Goal: Task Accomplishment & Management: Use online tool/utility

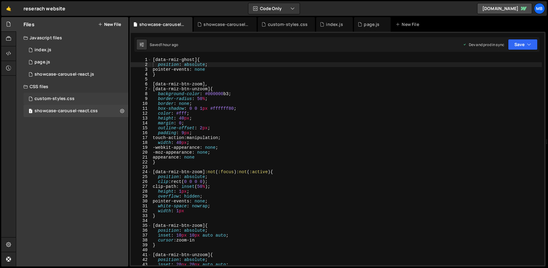
click at [63, 101] on div "custom-styles.css" at bounding box center [55, 98] width 40 height 5
click at [63, 113] on div "showcase-carousel-react.css" at bounding box center [66, 110] width 63 height 5
click at [95, 113] on div "showcase-carousel-react.css" at bounding box center [66, 110] width 63 height 5
click at [96, 111] on div "showcase-carousel-react.css" at bounding box center [66, 110] width 63 height 5
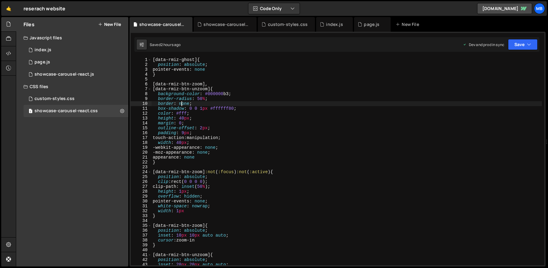
click at [181, 102] on div "[ data-rmiz-ghost ] { position : absolute ; pointer-events : none } [ data-rmiz…" at bounding box center [346, 166] width 390 height 218
type textarea "}"
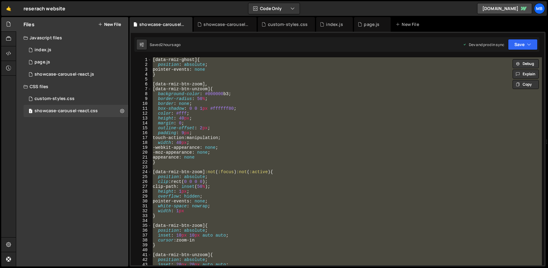
paste textarea
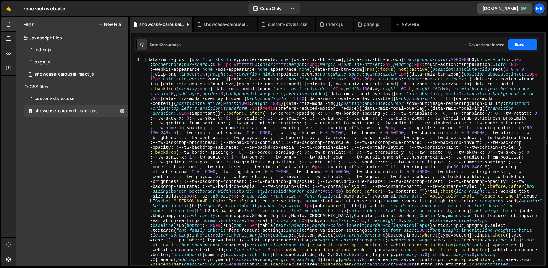
click at [187, 43] on button "Save" at bounding box center [523, 44] width 30 height 11
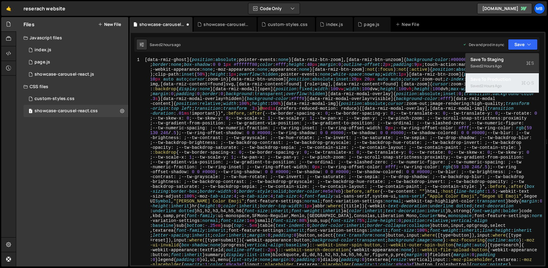
drag, startPoint x: 509, startPoint y: 92, endPoint x: 509, endPoint y: 87, distance: 4.9
click at [187, 91] on button "Save to Production S Saved 2 hours ago" at bounding box center [501, 83] width 73 height 20
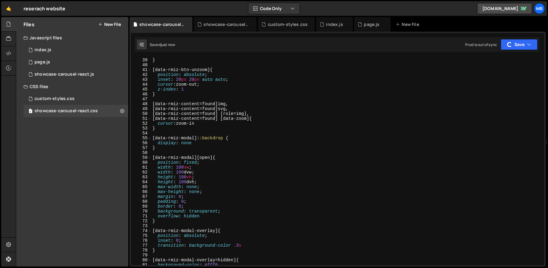
scroll to position [445, 0]
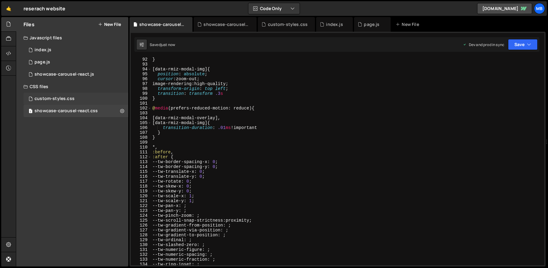
click at [72, 99] on div "custom-styles.css" at bounding box center [55, 98] width 40 height 5
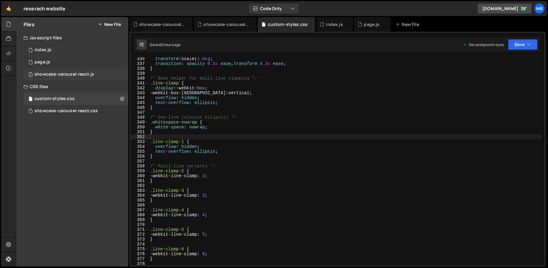
click at [86, 74] on div "showcase-carousel-react.js" at bounding box center [65, 74] width 60 height 5
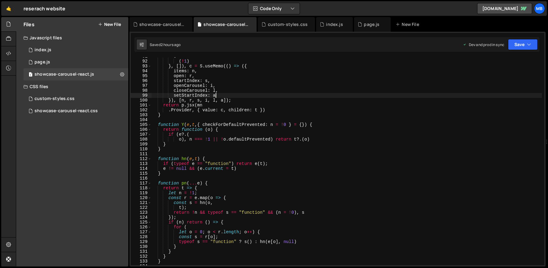
click at [187, 94] on div "o ( ! 1 ) } , [ ]) , c = S . useMemo (( ) => ({ items : n , open : r , startInd…" at bounding box center [346, 163] width 390 height 218
type textarea "}));"
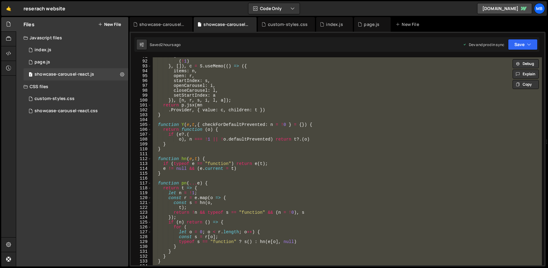
paste textarea
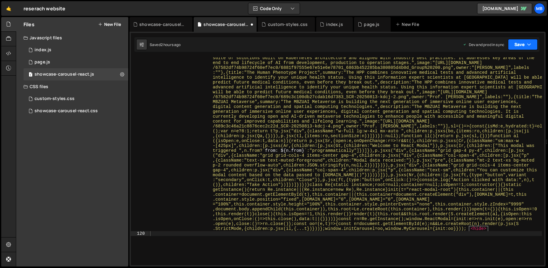
click at [187, 41] on button "Save" at bounding box center [523, 44] width 30 height 11
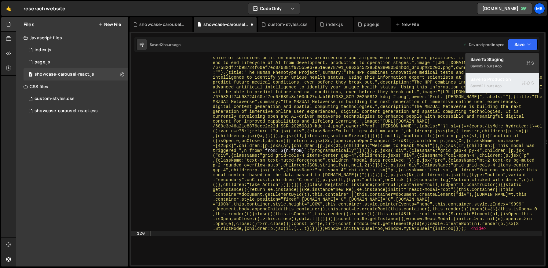
click at [187, 85] on div "Saved 2 hours ago" at bounding box center [502, 85] width 64 height 7
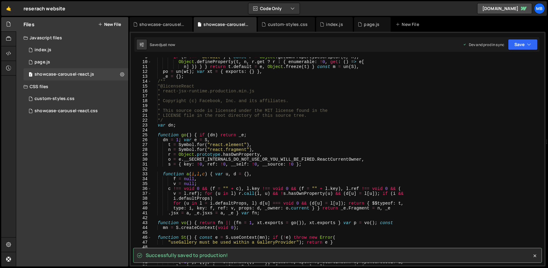
scroll to position [0, 0]
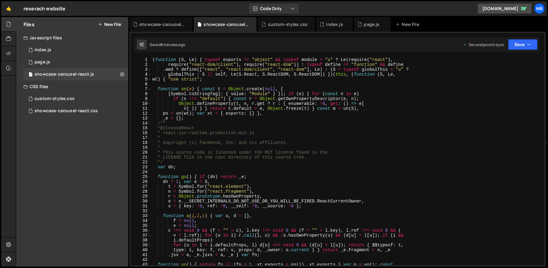
type textarea "* @license React"
click at [187, 130] on div "( function ( S , Le ) { typeof exports == "object" && typeof module < "u" ? Le …" at bounding box center [346, 166] width 391 height 218
click at [151, 26] on div "showcase-carousel-react.css" at bounding box center [162, 24] width 46 height 6
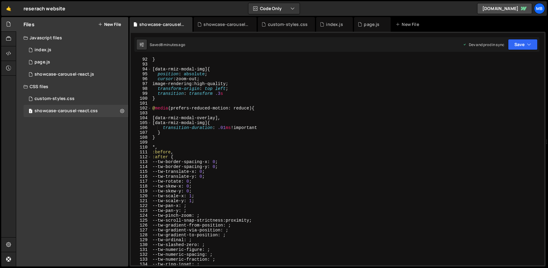
click at [187, 87] on div "} [ data-rmiz-modal-img ] { position : absolute ; cursor : zoom-out ; image-ren…" at bounding box center [346, 166] width 391 height 218
type textarea "}"
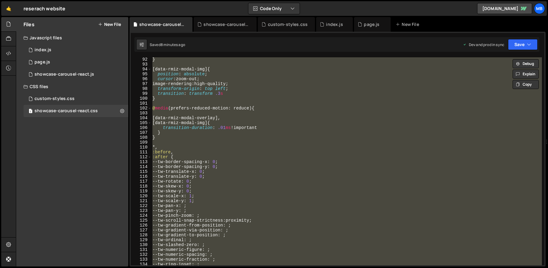
paste textarea
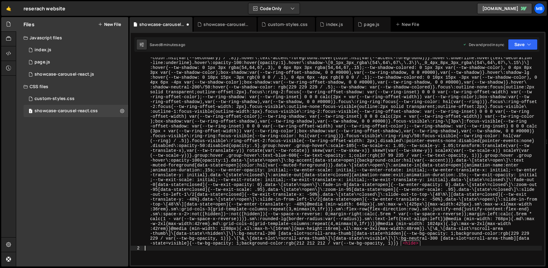
scroll to position [681, 0]
click at [187, 43] on icon "button" at bounding box center [529, 45] width 4 height 6
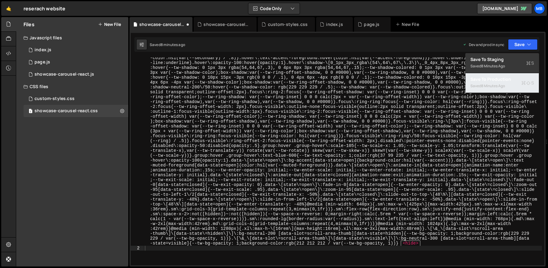
click at [187, 92] on button "Save to Production S Saved 8 minutes ago" at bounding box center [501, 83] width 73 height 20
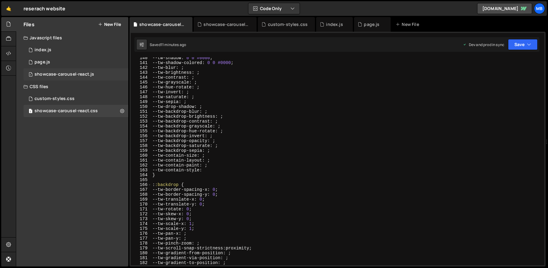
click at [72, 73] on div "showcase-carousel-react.js" at bounding box center [65, 74] width 60 height 5
click at [93, 76] on div "showcase-carousel-react.js" at bounding box center [65, 74] width 60 height 5
click at [187, 28] on div "showcase-carousel-react.js" at bounding box center [225, 24] width 63 height 15
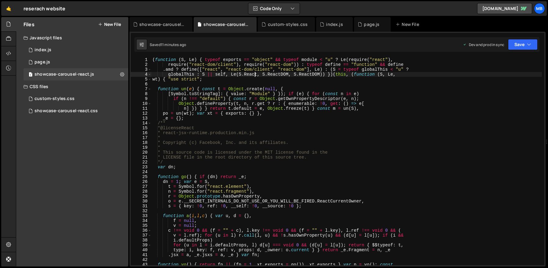
click at [187, 72] on div "( function ( S , Le ) { typeof exports == "object" && typeof module < "u" ? Le …" at bounding box center [346, 166] width 391 height 218
type textarea "window.initCarousel = oo, window.MyCarousel = { init: oo } }));"
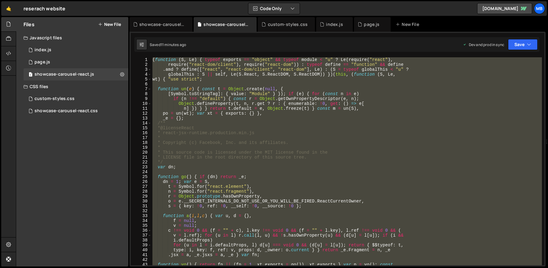
paste textarea
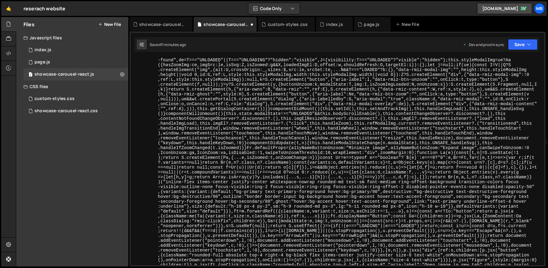
scroll to position [3349, 0]
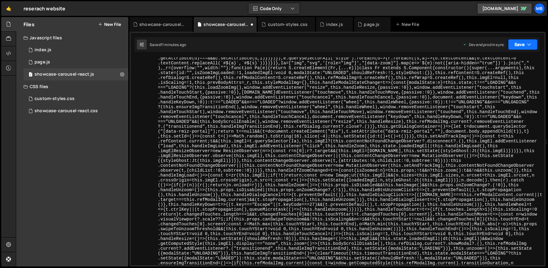
click at [187, 46] on button "Save" at bounding box center [523, 44] width 30 height 11
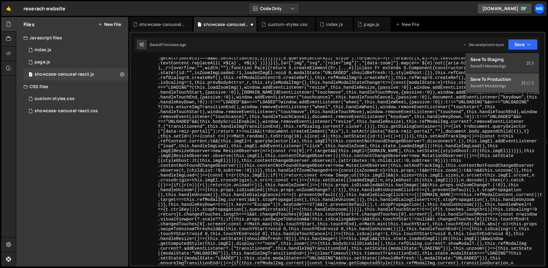
click at [187, 84] on div "Saved 11 minutes ago" at bounding box center [502, 85] width 64 height 7
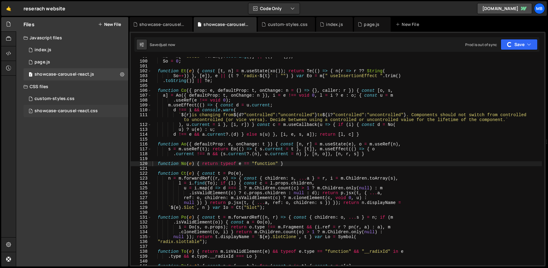
click at [96, 107] on div "1 showcase-carousel-react.css 0" at bounding box center [76, 111] width 105 height 12
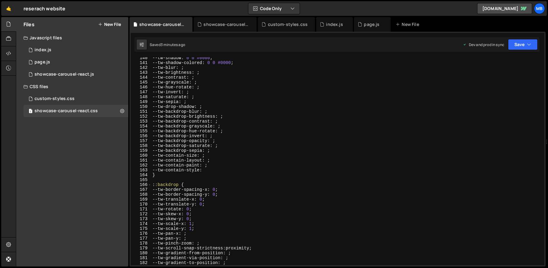
click at [187, 105] on div "--tw-shadow : 0 0 #0000 ; --tw-shadow-colored : 0 0 #0000 ; --tw-blur : ; --tw-…" at bounding box center [346, 165] width 391 height 218
type textarea "}"
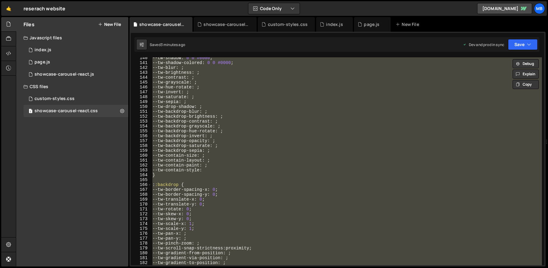
paste textarea
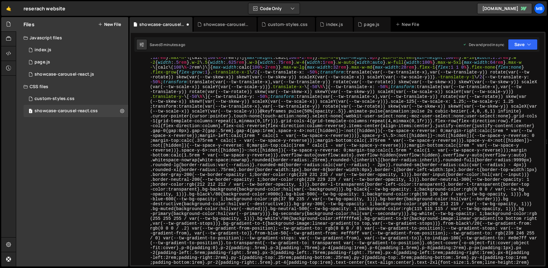
scroll to position [0, 0]
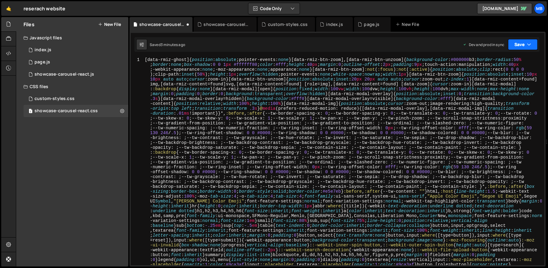
click at [187, 47] on button "Save" at bounding box center [523, 44] width 30 height 11
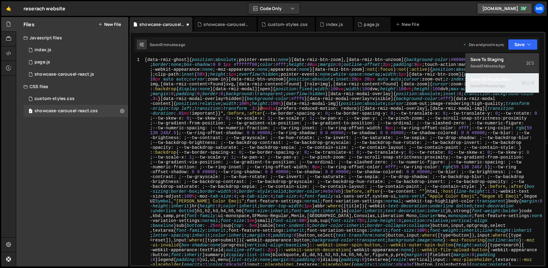
click at [187, 84] on div "3 minutes ago" at bounding box center [493, 85] width 24 height 5
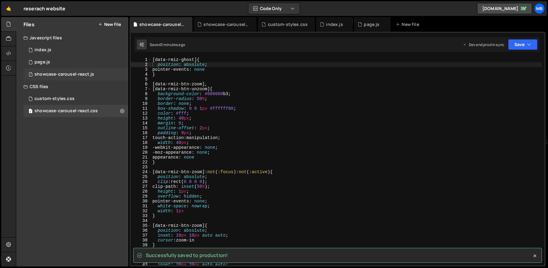
click at [88, 78] on div "1 showcase-carousel-react.js 0" at bounding box center [76, 74] width 105 height 12
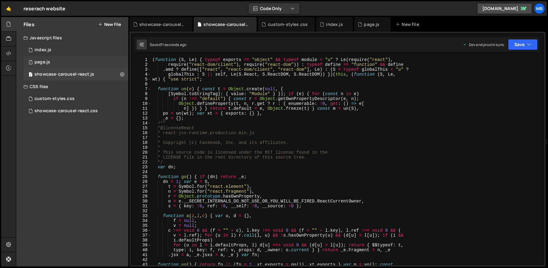
click at [83, 63] on div "1 page.js 0" at bounding box center [76, 62] width 105 height 12
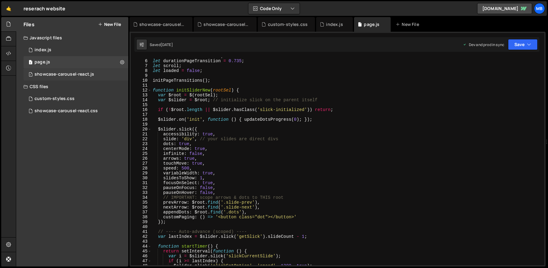
click at [85, 70] on div "1 showcase-carousel-react.js 0" at bounding box center [76, 74] width 105 height 12
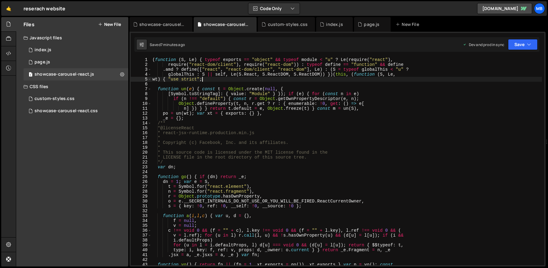
click at [187, 81] on div "( function ( S , Le ) { typeof exports == "object" && typeof module < "u" ? Le …" at bounding box center [346, 166] width 391 height 218
type textarea "window.initCarousel = oo, window.MyCarousel = { init: oo } }));"
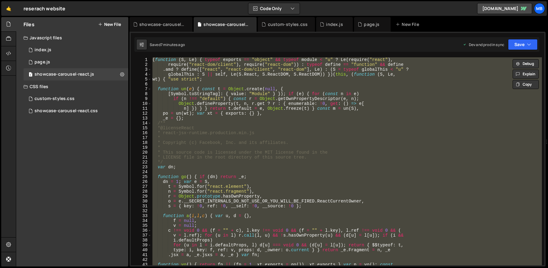
paste textarea
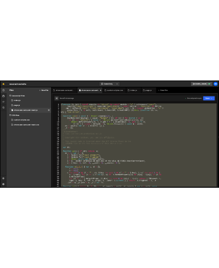
scroll to position [4859, 0]
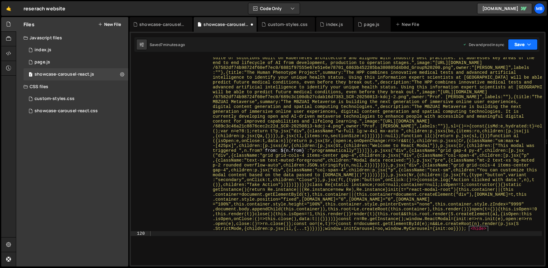
click at [187, 43] on button "Save" at bounding box center [523, 44] width 30 height 11
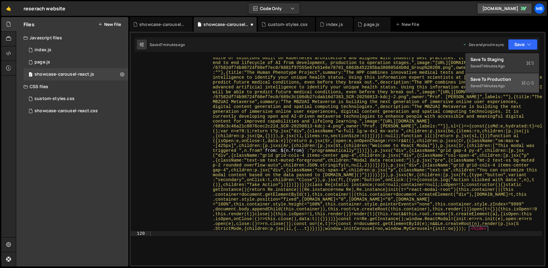
click at [187, 89] on div "Saved 7 minutes ago" at bounding box center [502, 85] width 64 height 7
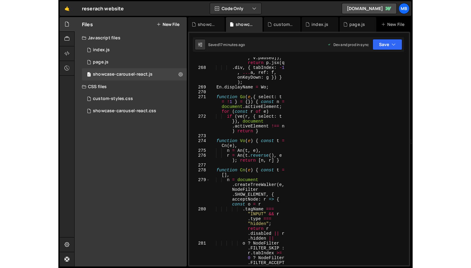
scroll to position [2634, 0]
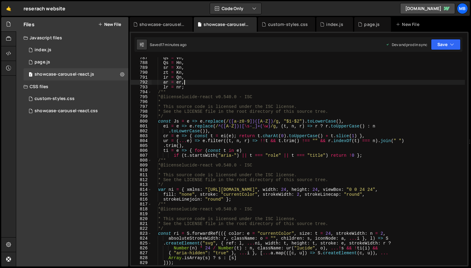
click at [187, 80] on div "qs = Vn , Qs = Hn , sr = Xn , zt = Kn , ir = Qn , ar = er , lr = nr ; /** * @li…" at bounding box center [307, 165] width 313 height 218
type textarea "window.initCarousel = oo, window.MyCarousel = { init: oo } }));"
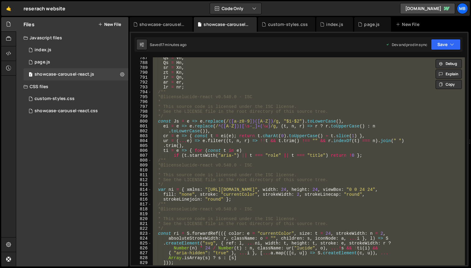
paste textarea
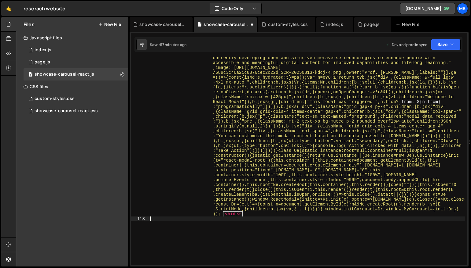
scroll to position [5519, 0]
type textarea "u) ? u(e) : u;"
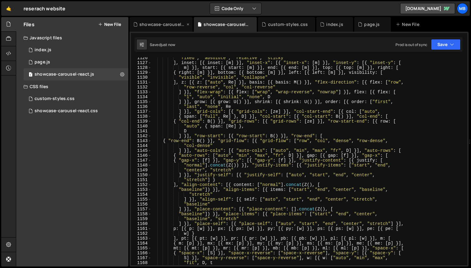
click at [162, 28] on div "showcase-carousel-react.css" at bounding box center [160, 24] width 63 height 15
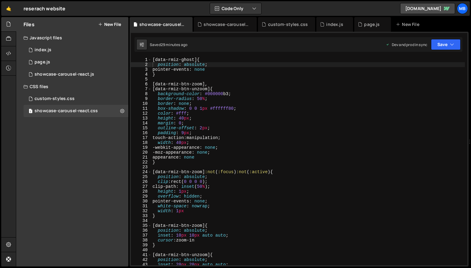
click at [187, 89] on div "[ data-rmiz-ghost ] { position : absolute ; pointer-events : none } [ data-rmiz…" at bounding box center [346, 166] width 391 height 218
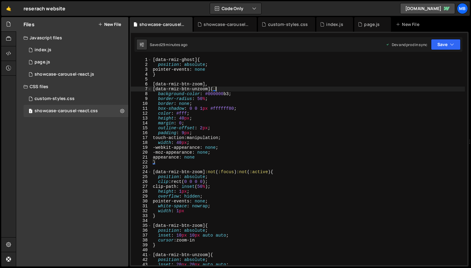
type textarea "}"
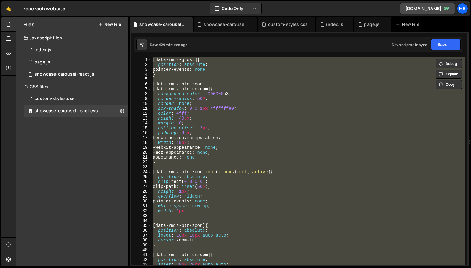
paste textarea
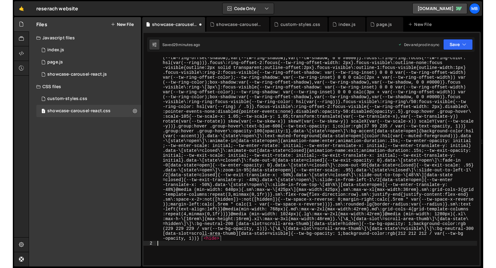
scroll to position [901, 0]
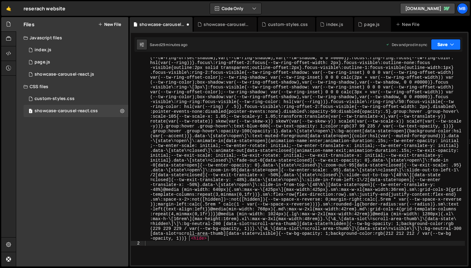
click at [187, 45] on button "Save" at bounding box center [446, 44] width 30 height 11
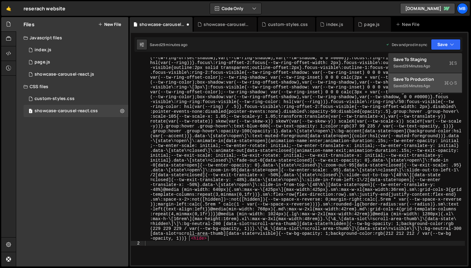
click at [187, 87] on div "26 minutes ago" at bounding box center [417, 85] width 26 height 5
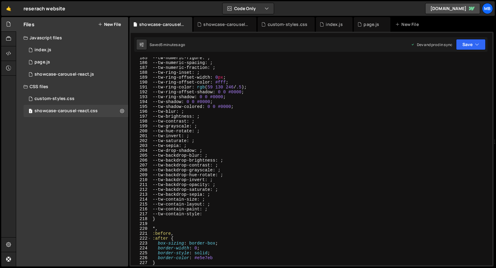
click at [187, 89] on div "--tw-numeric-figure : ; --tw-numeric-spacing : ; --tw-numeric-fraction : ; --tw…" at bounding box center [320, 165] width 339 height 218
type textarea "}"
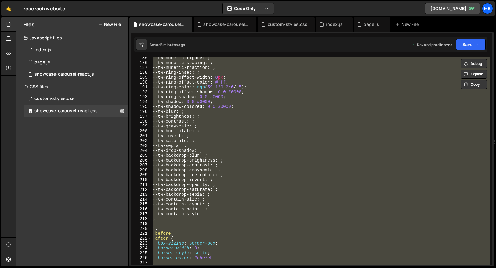
paste textarea
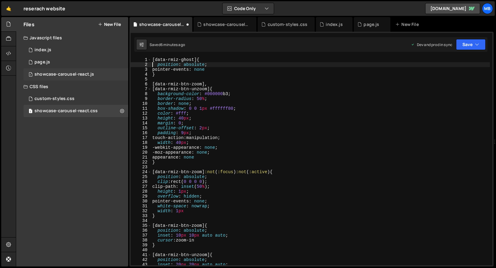
scroll to position [0, 0]
click at [187, 49] on button "Save" at bounding box center [471, 44] width 30 height 11
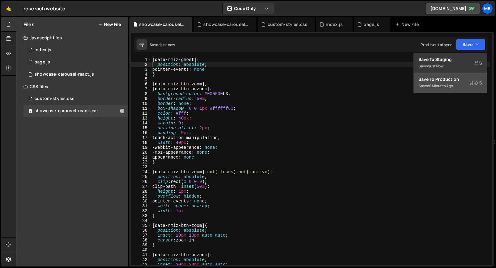
type textarea "[data-rmiz-btn-unzoom] {"
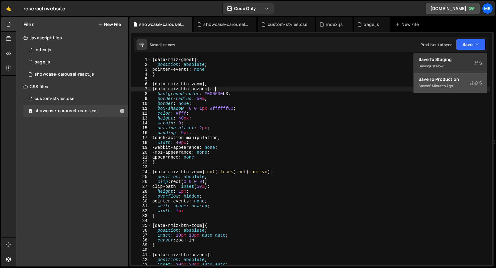
drag, startPoint x: 284, startPoint y: 89, endPoint x: 231, endPoint y: 87, distance: 53.5
click at [187, 89] on div "[ data-rmiz-ghost ] { position : absolute ; pointer-events : none } [ data-rmiz…" at bounding box center [320, 166] width 339 height 218
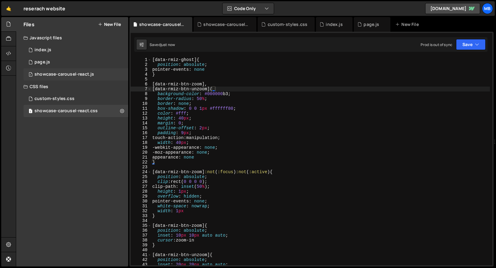
click at [81, 72] on div "showcase-carousel-react.js" at bounding box center [65, 74] width 60 height 5
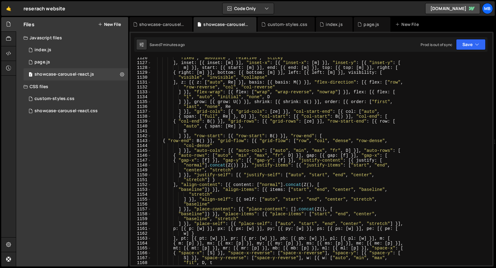
scroll to position [4145, 0]
click at [187, 90] on div ""fixed" , "absolute" , "relative" , "sticky" ] , inset : [{ inset : [ m ] }] , …" at bounding box center [320, 165] width 339 height 218
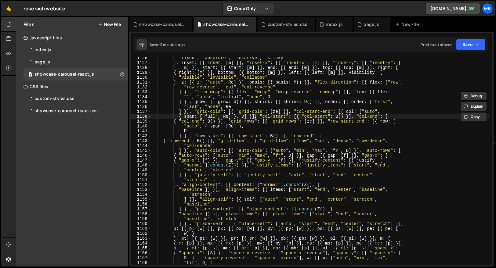
click at [187, 118] on div ""fixed" , "absolute" , "relative" , "sticky" ] , inset : [{ inset : [ m ] }] , …" at bounding box center [320, 165] width 339 height 218
type textarea "window.initCarousel = Dr, window.MyCarousel = { init: Dr } }));"
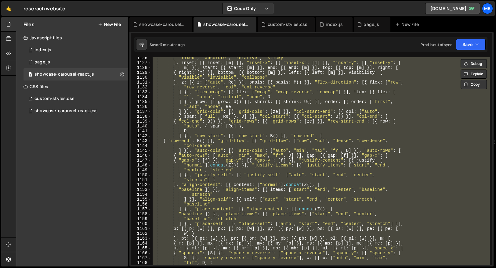
paste textarea
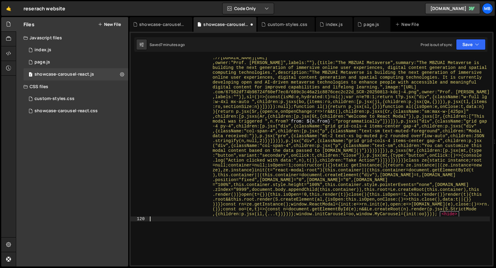
type textarea "function No(e) { return typeof e == "function" }"
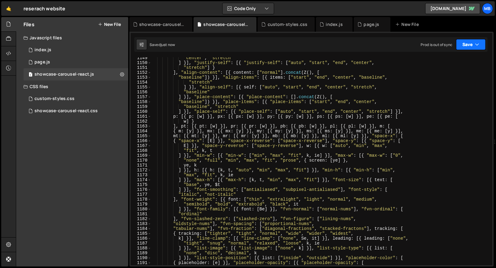
click at [187, 50] on button "Save" at bounding box center [471, 44] width 30 height 11
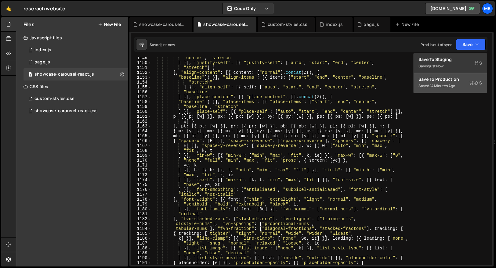
click at [187, 78] on div "Save to Production S" at bounding box center [451, 79] width 64 height 6
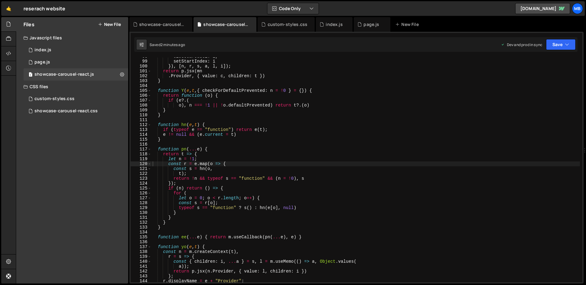
scroll to position [151, 0]
click at [89, 108] on div "1 showcase-carousel-react.css 0" at bounding box center [76, 111] width 105 height 12
click at [90, 113] on div "showcase-carousel-react.css" at bounding box center [66, 110] width 63 height 5
drag, startPoint x: 157, startPoint y: 28, endPoint x: 162, endPoint y: 27, distance: 4.3
click at [157, 28] on div "showcase-carousel-react.css" at bounding box center [160, 24] width 63 height 15
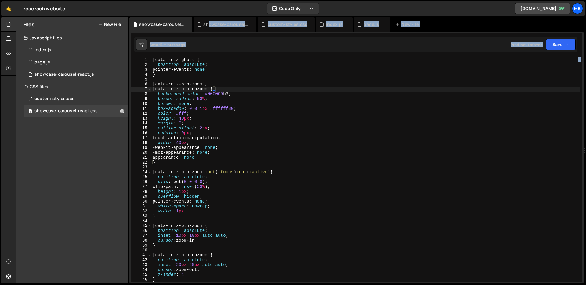
drag, startPoint x: 208, startPoint y: 26, endPoint x: 572, endPoint y: 105, distance: 372.8
click at [187, 105] on div "Debug Explain Copy showcase-carousel-react.css showcase-carousel-react.js custo…" at bounding box center [356, 150] width 454 height 267
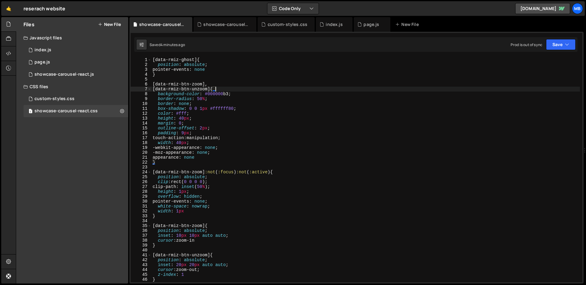
click at [187, 90] on div "[ data-rmiz-ghost ] { position : absolute ; pointer-events : none } [ data-rmiz…" at bounding box center [365, 174] width 429 height 235
type textarea "}"
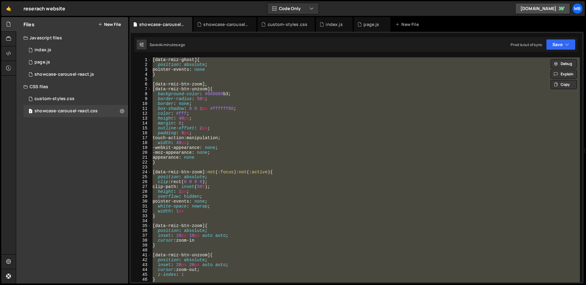
paste textarea
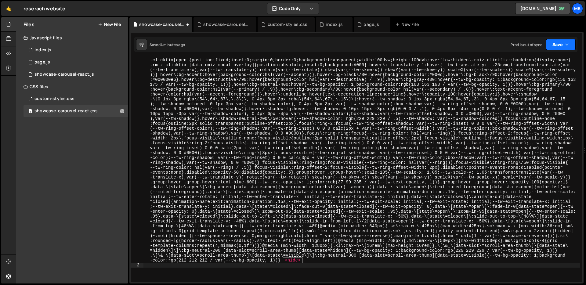
click at [187, 45] on button "Save" at bounding box center [561, 44] width 30 height 11
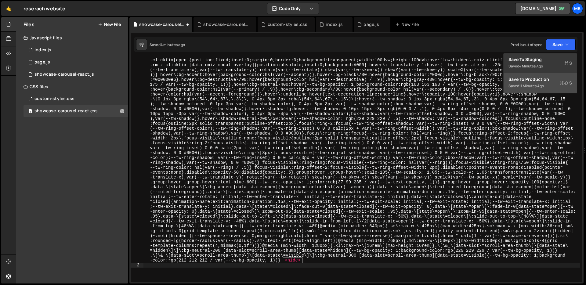
click at [187, 80] on div "Save to Production S" at bounding box center [541, 79] width 64 height 6
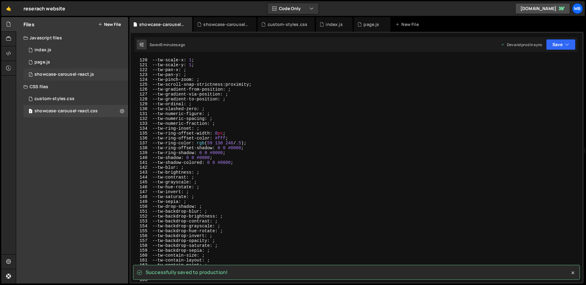
click at [81, 74] on div "showcase-carousel-react.js" at bounding box center [65, 74] width 60 height 5
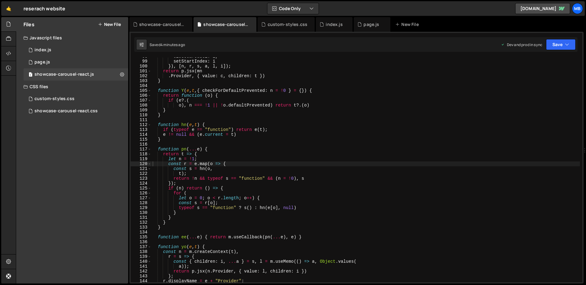
click at [187, 96] on div "closeCarousel : l , setStartIndex : i }) , [ n , r , s , a , l , i ]) ; return …" at bounding box center [365, 171] width 429 height 235
type textarea "}));"
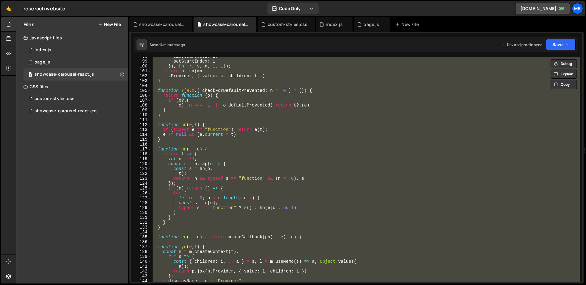
paste textarea
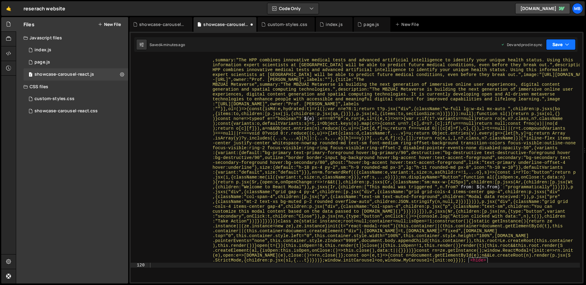
click at [187, 46] on icon "button" at bounding box center [567, 45] width 4 height 6
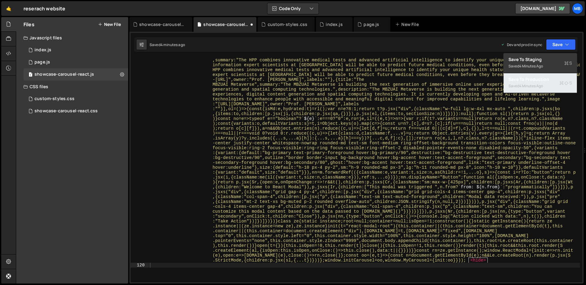
click at [187, 86] on div "4 minutes ago" at bounding box center [532, 85] width 24 height 5
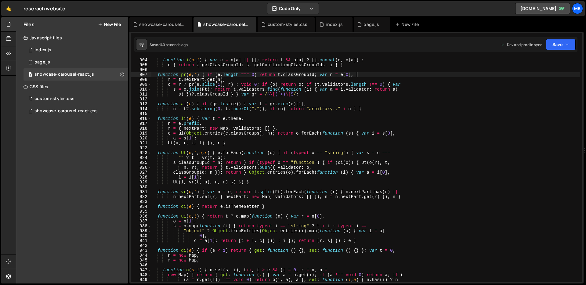
drag, startPoint x: 469, startPoint y: 75, endPoint x: 449, endPoint y: 50, distance: 32.3
click at [187, 75] on div "function i ( a , l ) { var c = n [ a ] || [ ] ; return l && o [ a ] ? [ ] . con…" at bounding box center [365, 170] width 429 height 235
click at [174, 25] on div "showcase-carousel-react.css" at bounding box center [162, 24] width 46 height 6
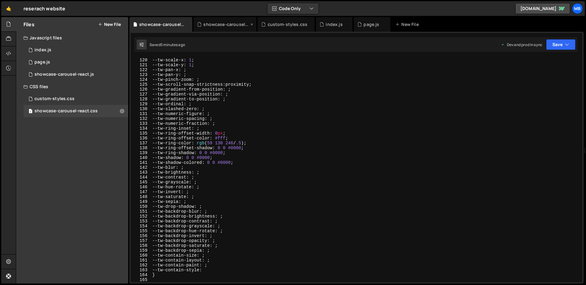
click at [187, 25] on div "showcase-carousel-react.js" at bounding box center [226, 24] width 46 height 6
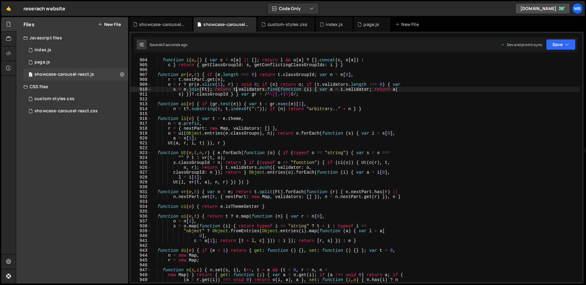
click at [187, 90] on div "function i ( a , l ) { var c = n [ a ] || [ ] ; return l && o [ a ] ? [ ] . con…" at bounding box center [365, 170] width 429 height 235
paste textarea "rounded-full absolute top-4 right-4 bg-black flex items-center justify-center s…"
click at [187, 121] on div "function i ( a , l ) { var c = n [ a ] || [ ] ; return l && o [ a ] ? [ ] . con…" at bounding box center [365, 170] width 429 height 235
type textarea "n = e.prefix,"
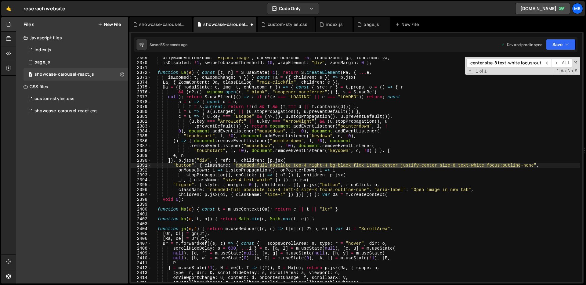
scroll to position [0, 0]
click at [187, 64] on input "rounded-full absolute top-4 right-4 bg-black flex items-center justify-center s…" at bounding box center [505, 63] width 77 height 9
paste input "ounded-full absolute top-4 left-4 size-8 focus:outline-none""
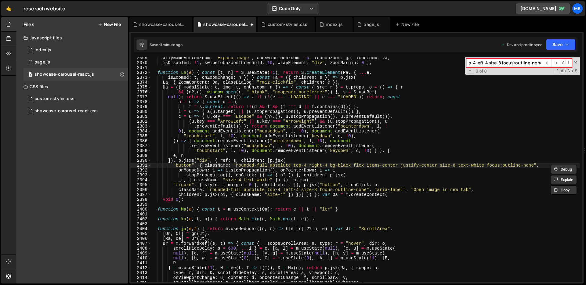
paste input "ounded-full absolute top-4 left-4 size-8 focus:outline-none""
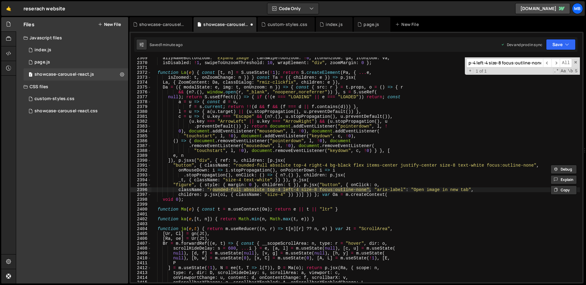
type input "ounded-full absolute top-4 left-4 size-8 focus:outline-none""
click at [187, 187] on div "a11yNameButtonZoom : "Expand image" , canSwipeToUnzoom : ! 0 , IconUnzoom : ga …" at bounding box center [365, 173] width 429 height 235
click at [187, 190] on div "a11yNameButtonZoom : "Expand image" , canSwipeToUnzoom : ! 0 , IconUnzoom : ga …" at bounding box center [365, 173] width 429 height 235
click at [187, 191] on div "a11yNameButtonZoom : "Expand image" , canSwipeToUnzoom : ! 0 , IconUnzoom : ga …" at bounding box center [365, 173] width 429 height 235
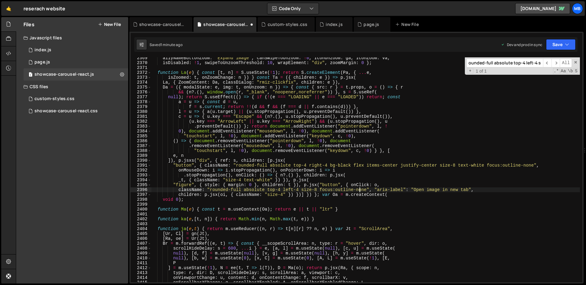
click at [187, 190] on div "a11yNameButtonZoom : "Expand image" , canSwipeToUnzoom : ! 0 , IconUnzoom : ga …" at bounding box center [365, 173] width 429 height 235
type textarea "className: "rounded-full absolute top-4 left-4 size-8 text-white focus:outline-…"
click at [187, 38] on div "Saved 1 minute ago Dev and prod in sync Upgrade to Edit Save Save to Staging S …" at bounding box center [355, 44] width 443 height 15
drag, startPoint x: 566, startPoint y: 46, endPoint x: 563, endPoint y: 58, distance: 12.7
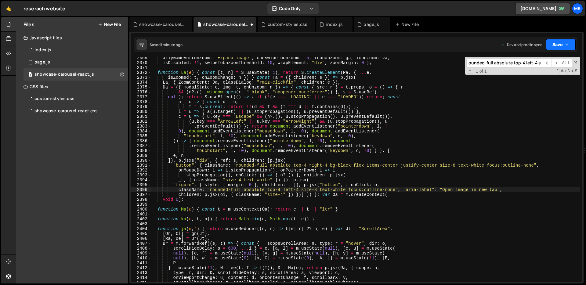
click at [187, 46] on icon "button" at bounding box center [567, 45] width 4 height 6
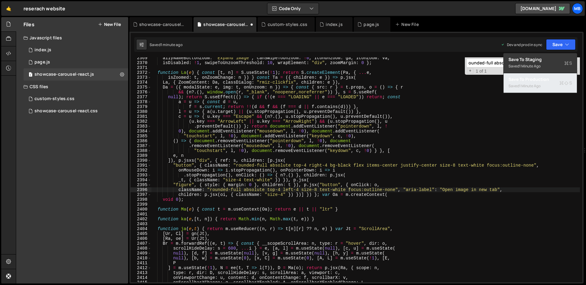
click at [187, 85] on div "Saved 1 minute ago" at bounding box center [541, 85] width 64 height 7
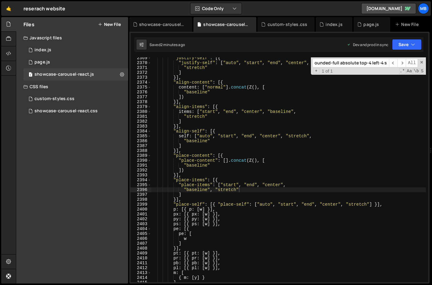
scroll to position [3640, 0]
